Goal: Information Seeking & Learning: Understand process/instructions

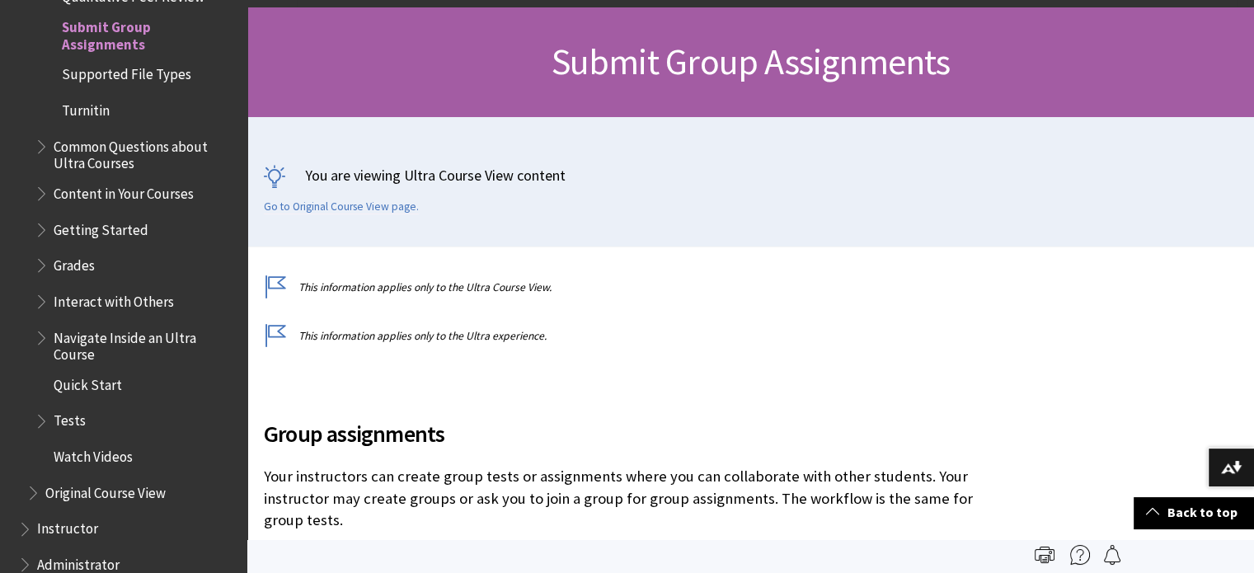
scroll to position [7210, 0]
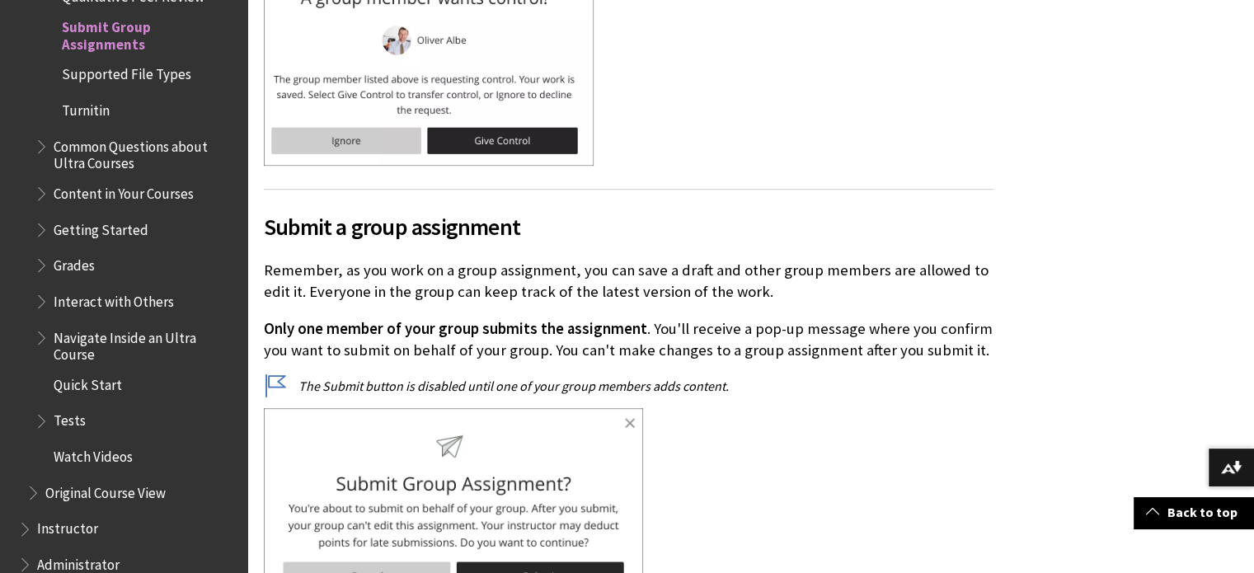
click at [673, 318] on p "Only one member of your group submits the assignment . You'll receive a pop-up …" at bounding box center [628, 339] width 729 height 43
click at [274, 319] on span "Only one member of your group submits the assignment" at bounding box center [455, 328] width 383 height 19
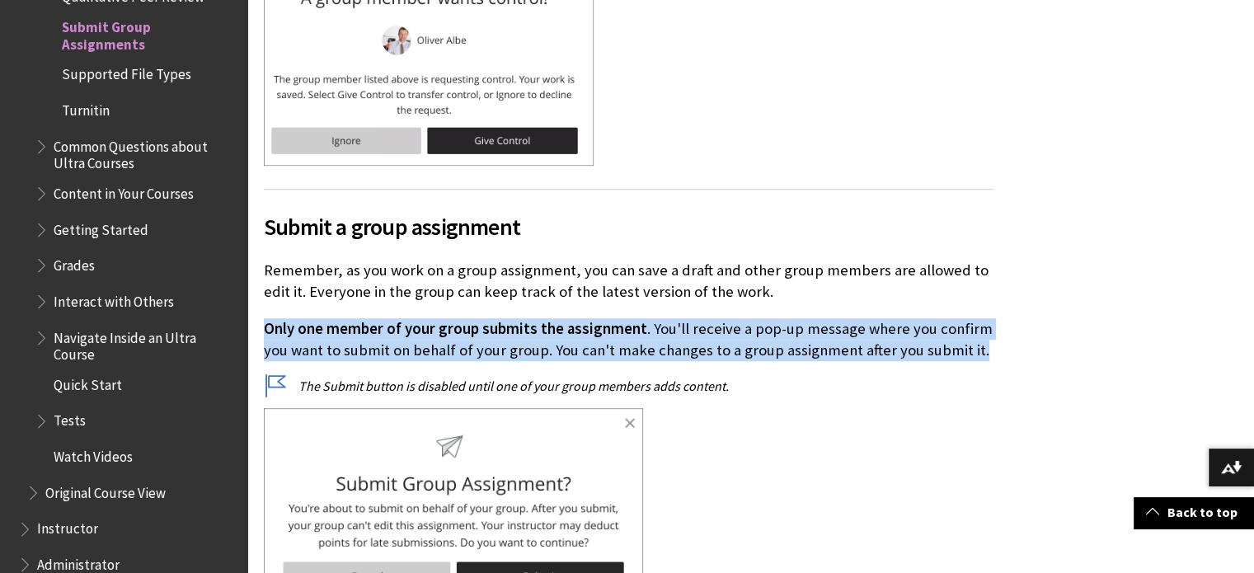
drag, startPoint x: 984, startPoint y: 306, endPoint x: 256, endPoint y: 286, distance: 728.9
copy p "Only one member of your group submits the assignment . You'll receive a pop-up …"
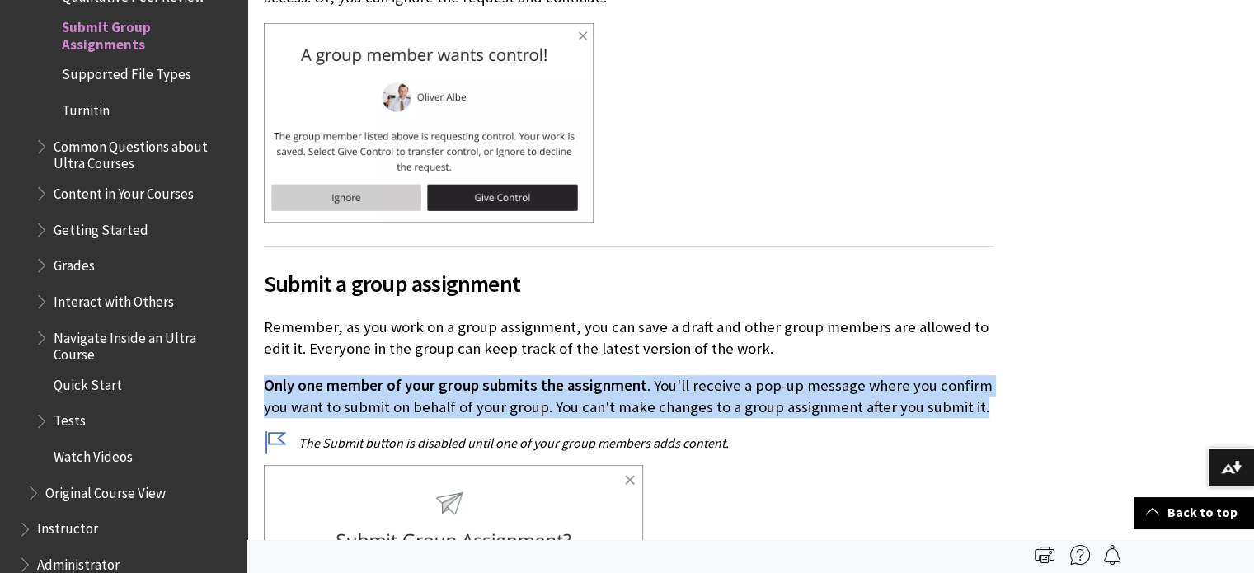
scroll to position [7151, 0]
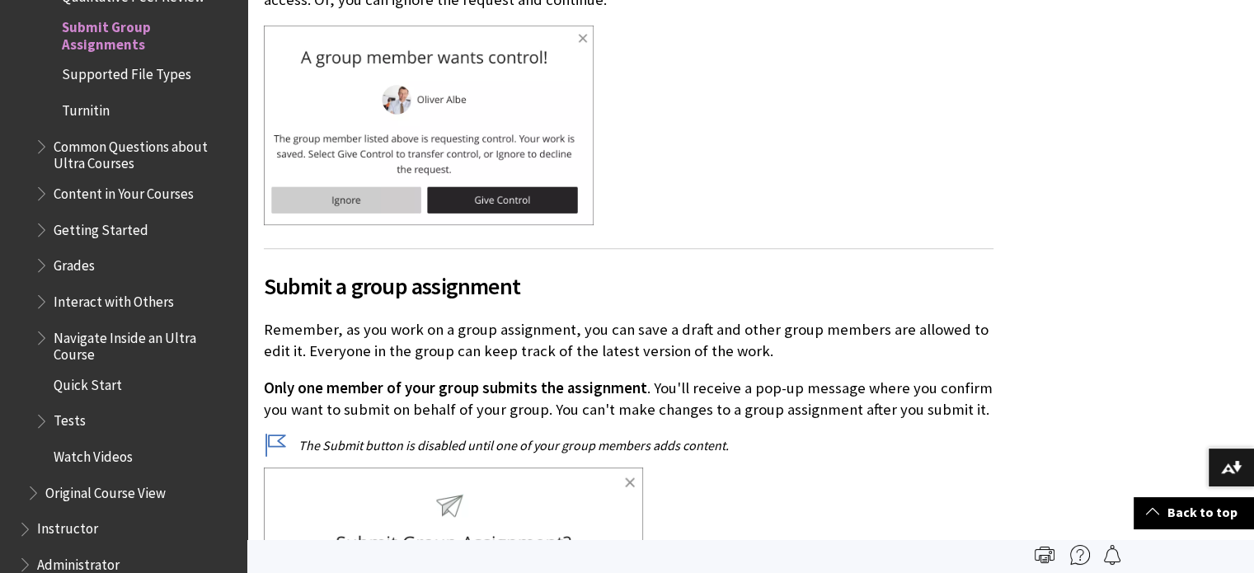
click at [736, 377] on p "Only one member of your group submits the assignment . You'll receive a pop-up …" at bounding box center [628, 398] width 729 height 43
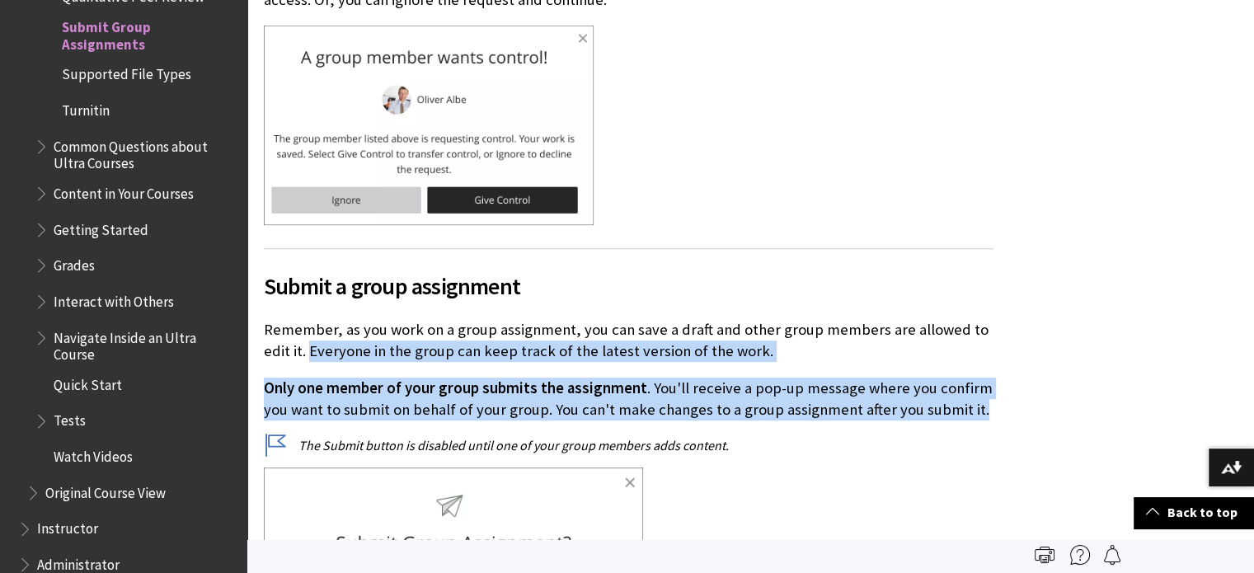
drag, startPoint x: 983, startPoint y: 369, endPoint x: 310, endPoint y: 306, distance: 676.4
copy div "Everyone in the group can keep track of the latest version of the work. Only on…"
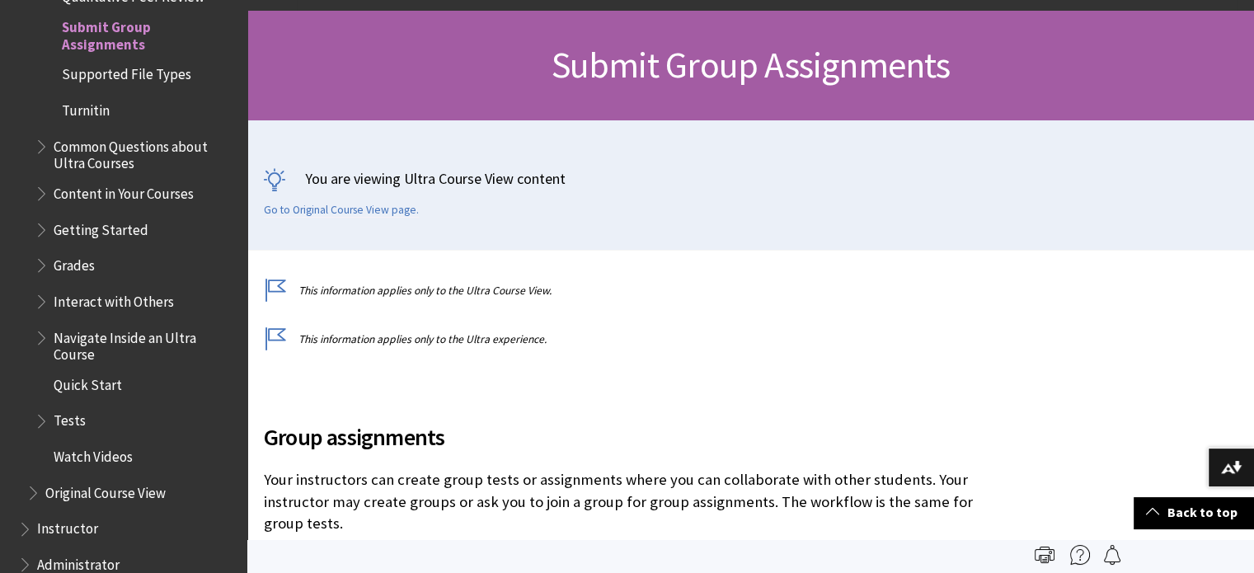
scroll to position [0, 0]
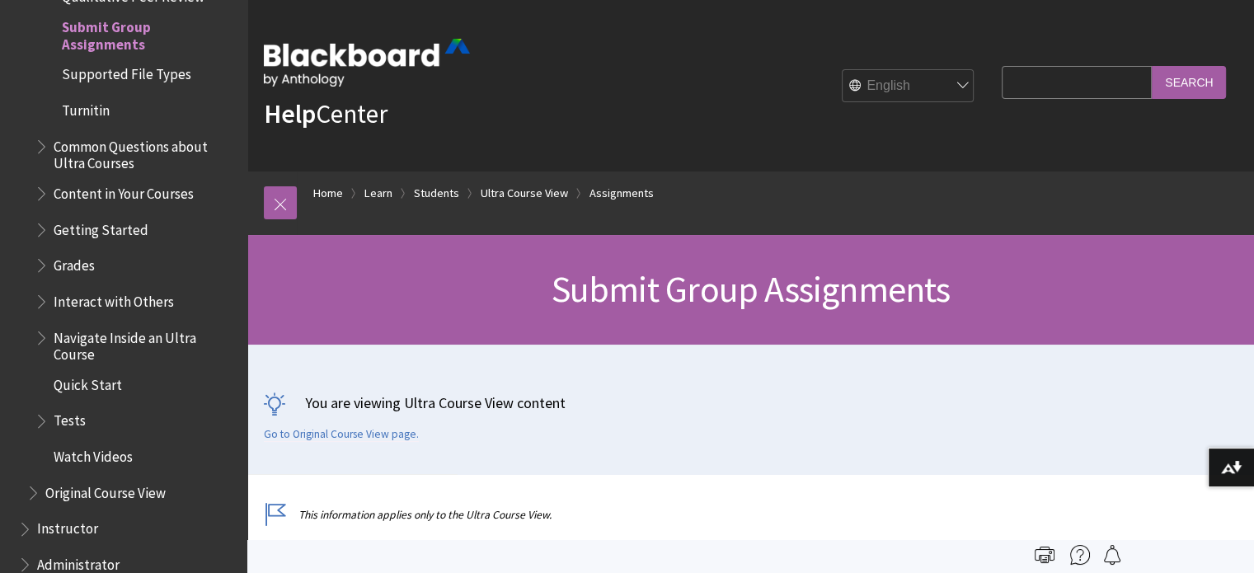
click at [647, 372] on div "You are viewing Ultra Course View content Go to Original Course View page." at bounding box center [750, 409] width 1006 height 129
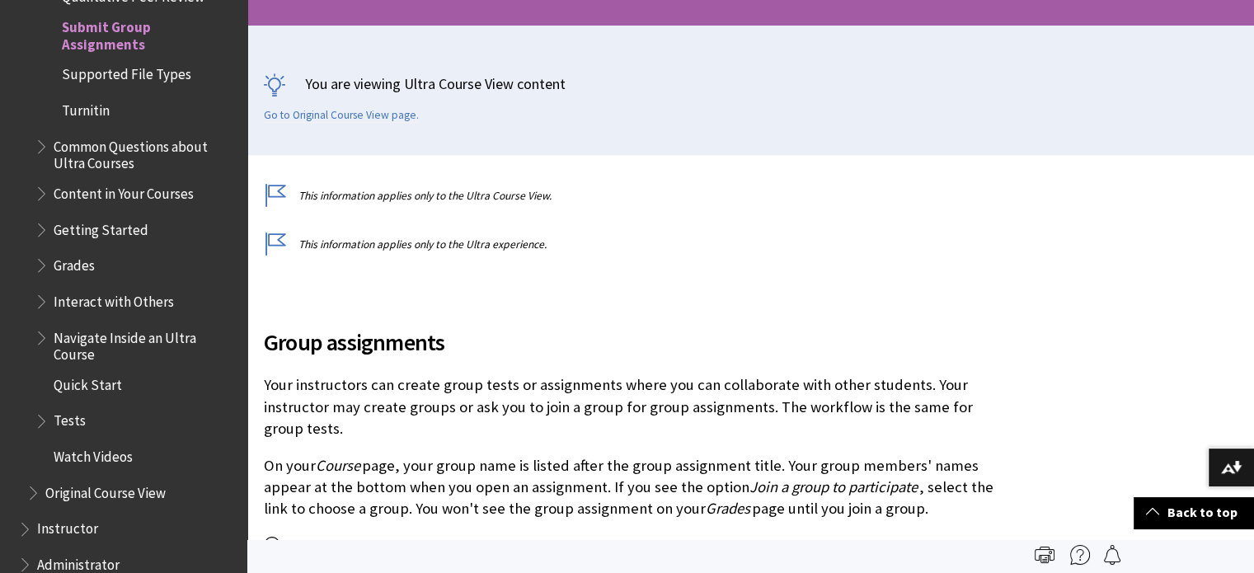
scroll to position [317, 0]
